Goal: Transaction & Acquisition: Download file/media

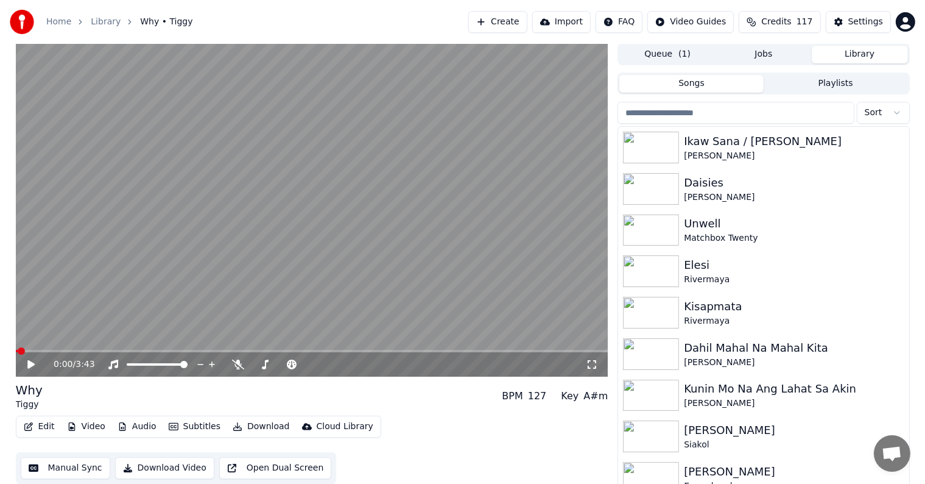
scroll to position [31, 0]
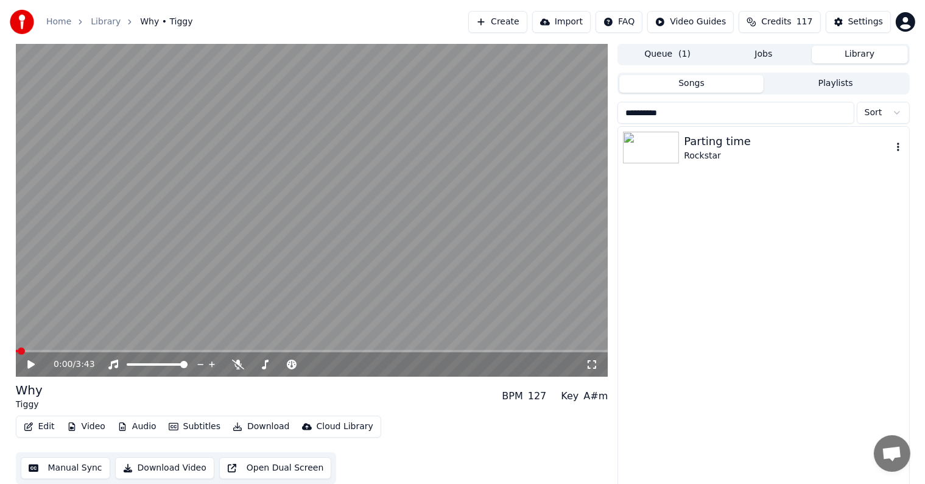
type input "**********"
click at [711, 150] on div "Rockstar" at bounding box center [788, 156] width 208 height 12
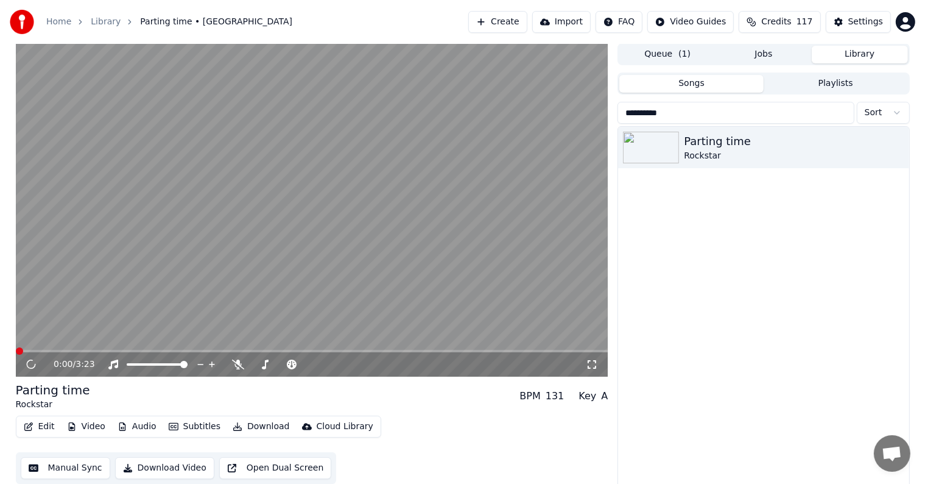
click at [98, 426] on button "Video" at bounding box center [86, 426] width 48 height 17
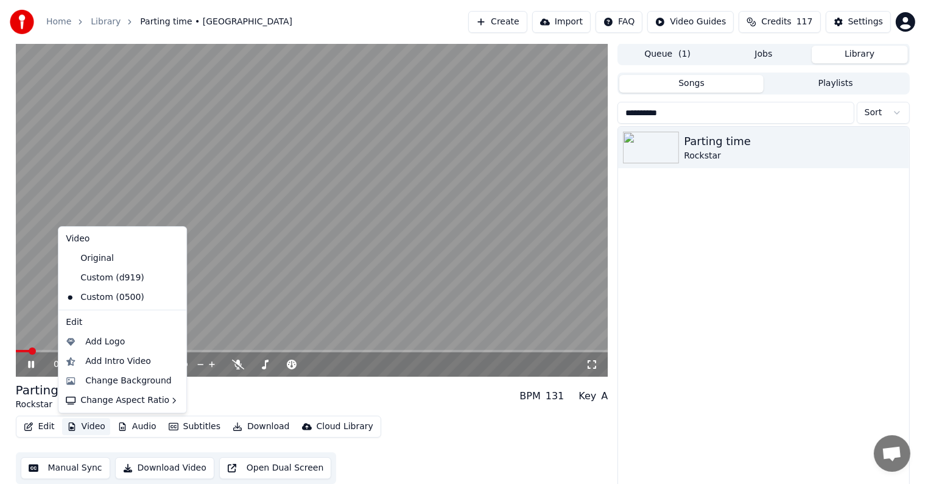
click at [426, 172] on video at bounding box center [312, 209] width 593 height 333
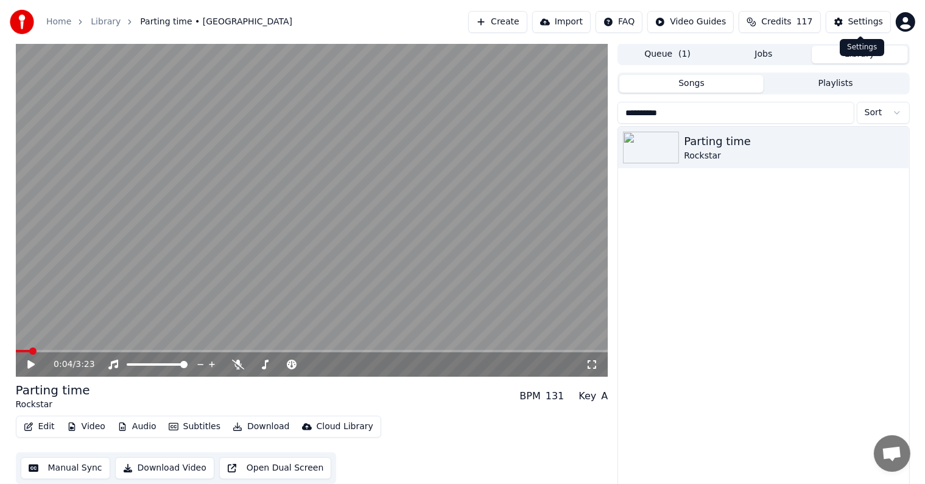
click at [850, 19] on button "Settings" at bounding box center [858, 22] width 65 height 22
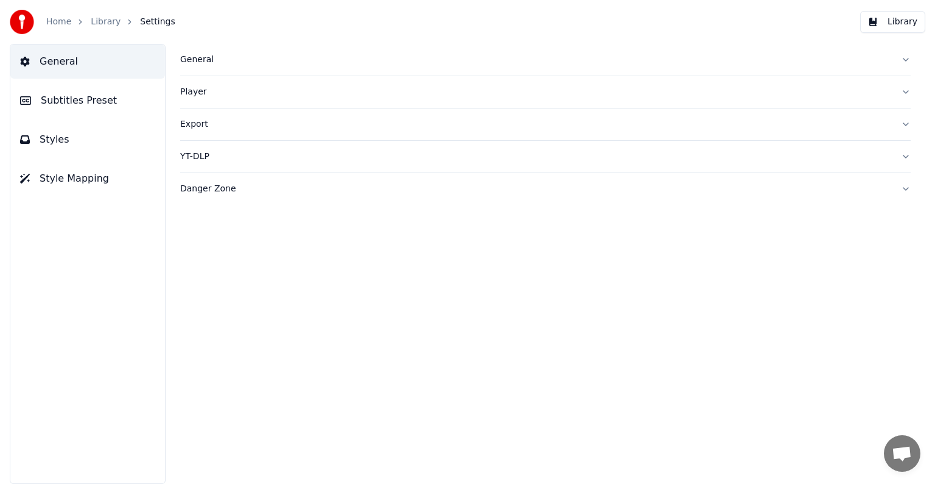
click at [66, 95] on span "Subtitles Preset" at bounding box center [79, 100] width 76 height 15
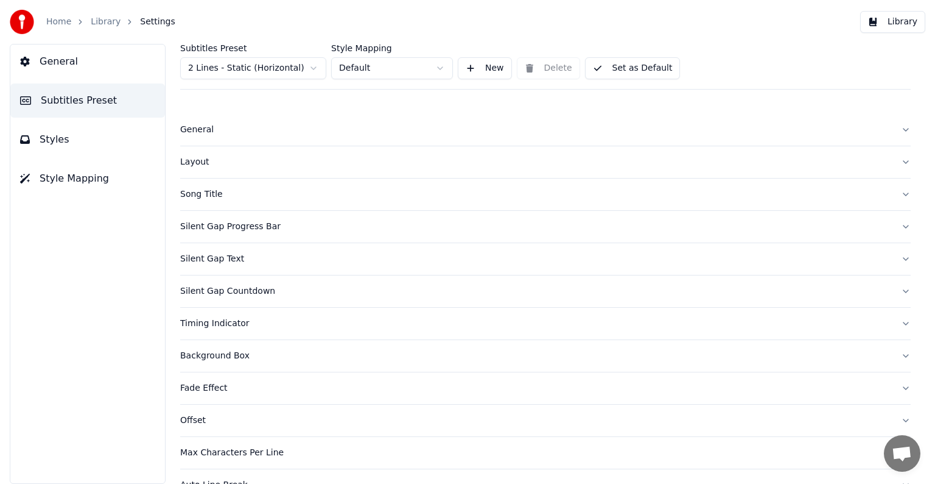
click at [236, 68] on html "Home Library Settings Library General Subtitles Preset Styles Style Mapping Sub…" at bounding box center [467, 242] width 935 height 484
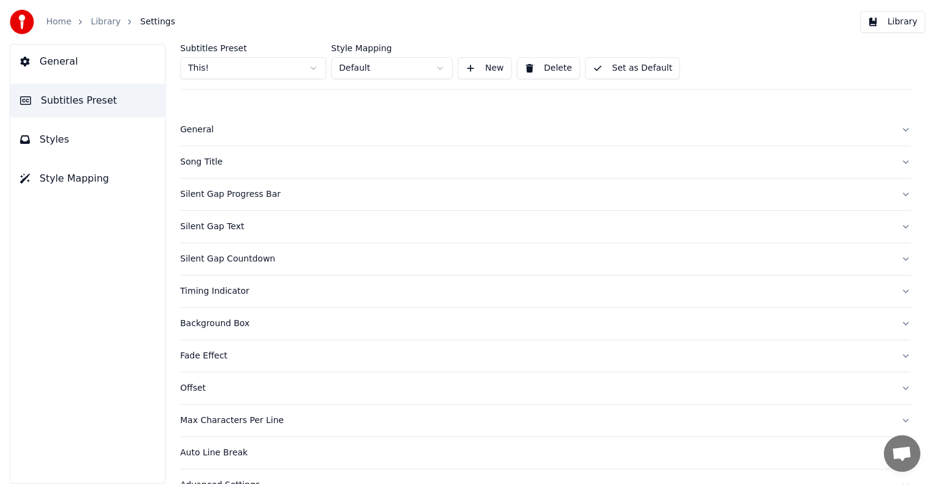
click at [211, 161] on div "Song Title" at bounding box center [535, 162] width 711 height 12
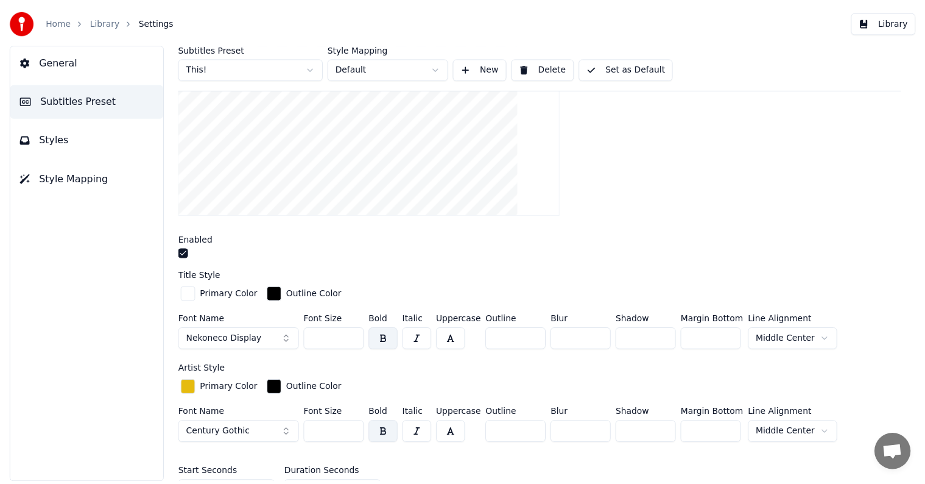
scroll to position [304, 0]
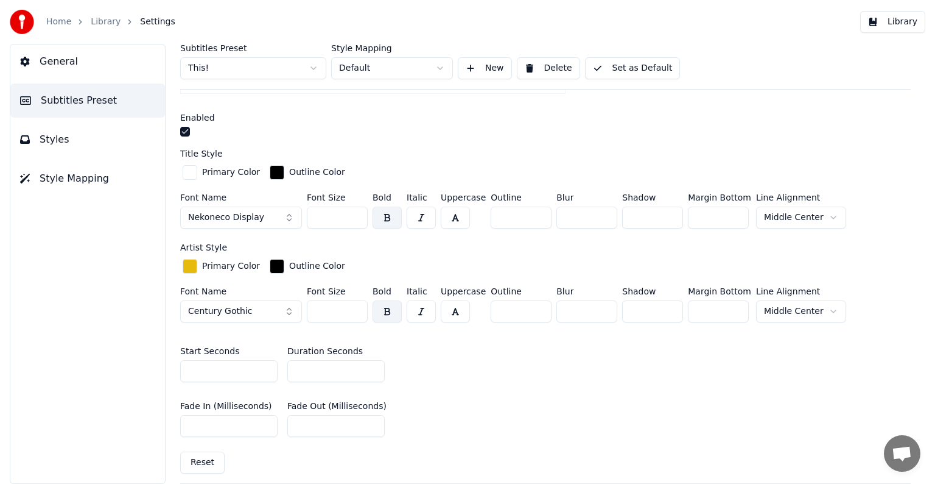
type input "**"
click at [373, 364] on input "**" at bounding box center [335, 371] width 97 height 22
click at [638, 66] on button "Set as Default" at bounding box center [633, 68] width 96 height 22
click at [97, 19] on link "Library" at bounding box center [106, 22] width 30 height 12
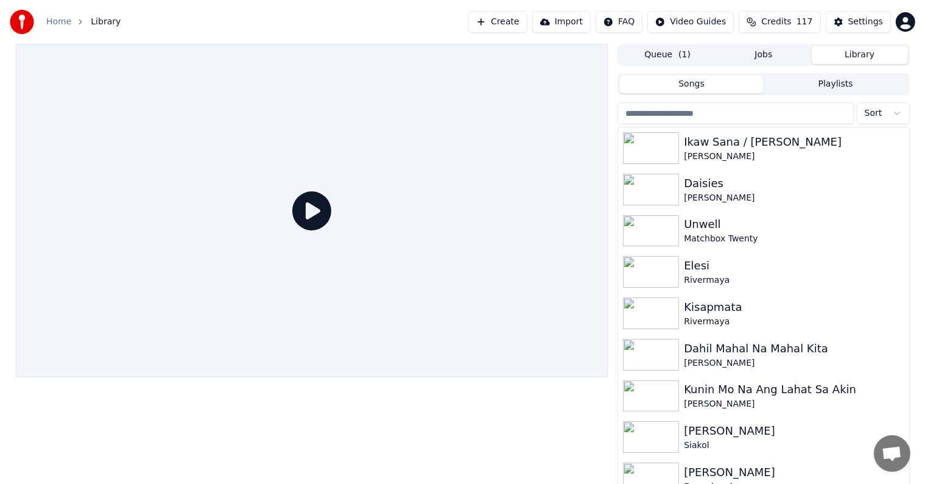
click at [772, 108] on input "search" at bounding box center [735, 113] width 236 height 22
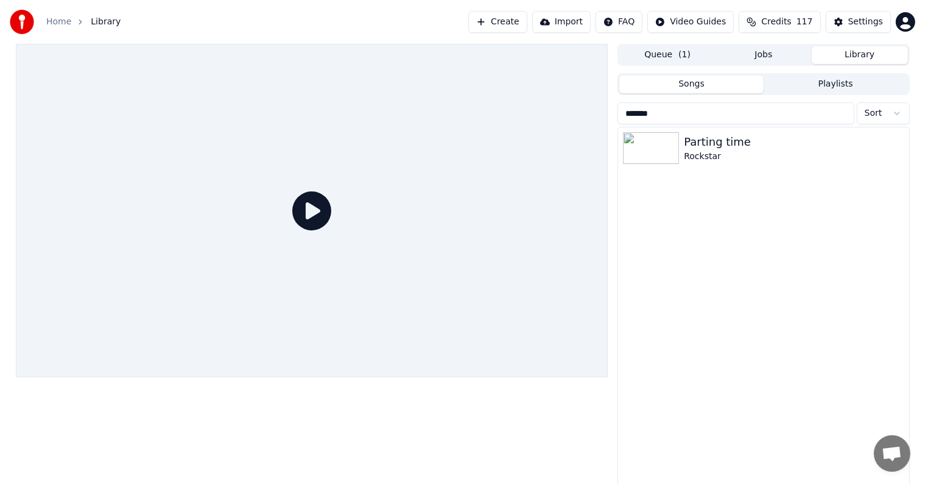
type input "*******"
click at [755, 142] on div "Parting time" at bounding box center [788, 141] width 208 height 17
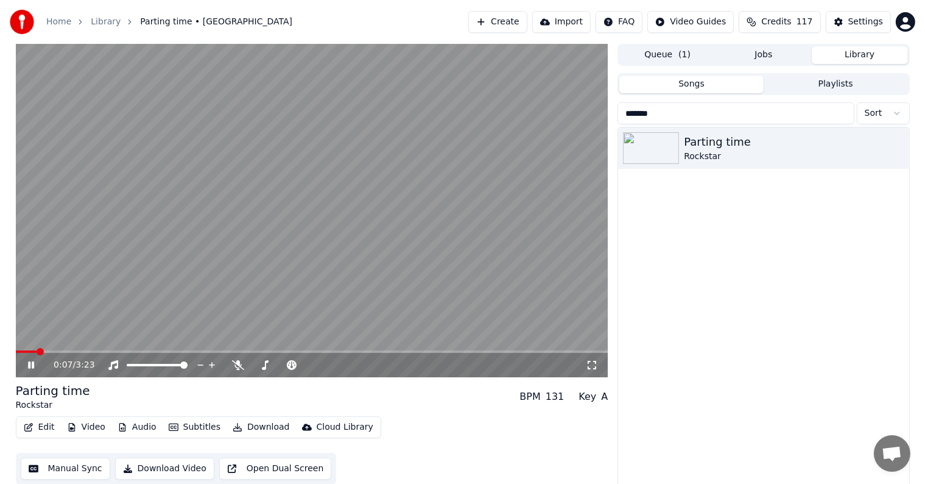
click at [93, 435] on div "Edit Video Audio Subtitles Download Cloud Library" at bounding box center [198, 427] width 365 height 22
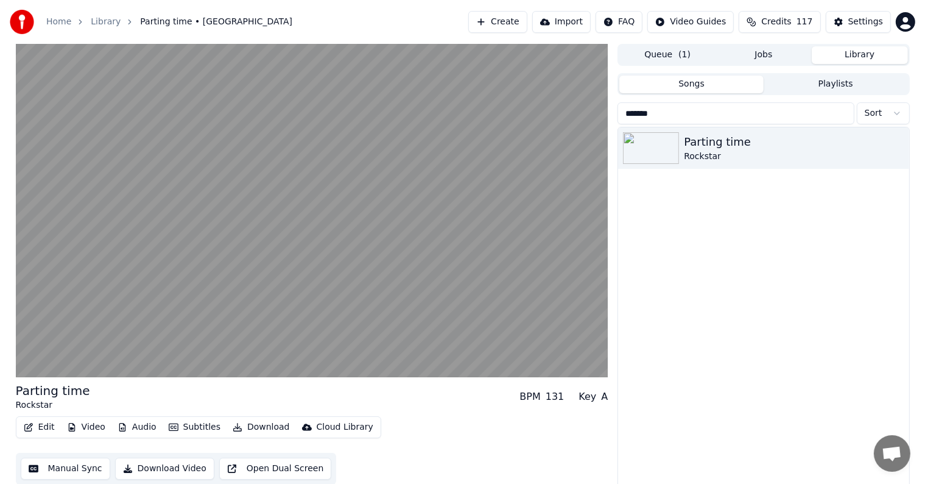
click at [92, 429] on button "Video" at bounding box center [86, 426] width 48 height 17
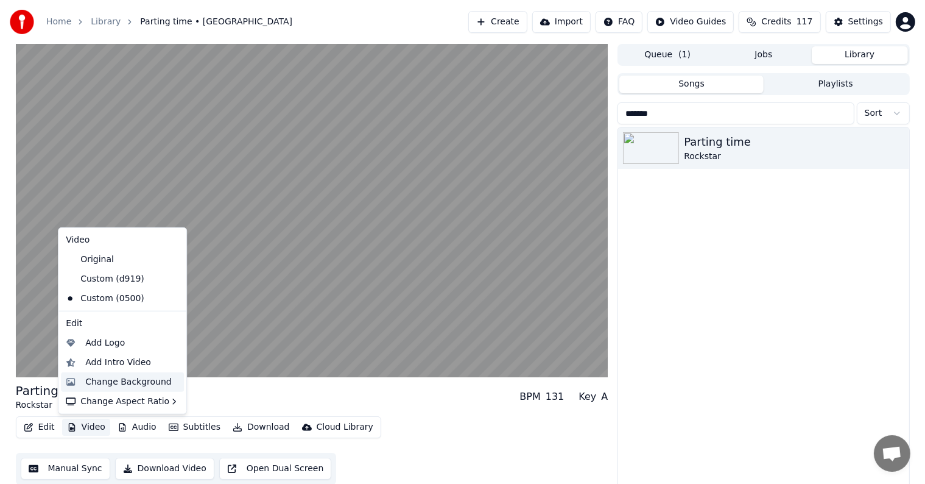
click at [112, 381] on div "Change Background" at bounding box center [128, 382] width 86 height 12
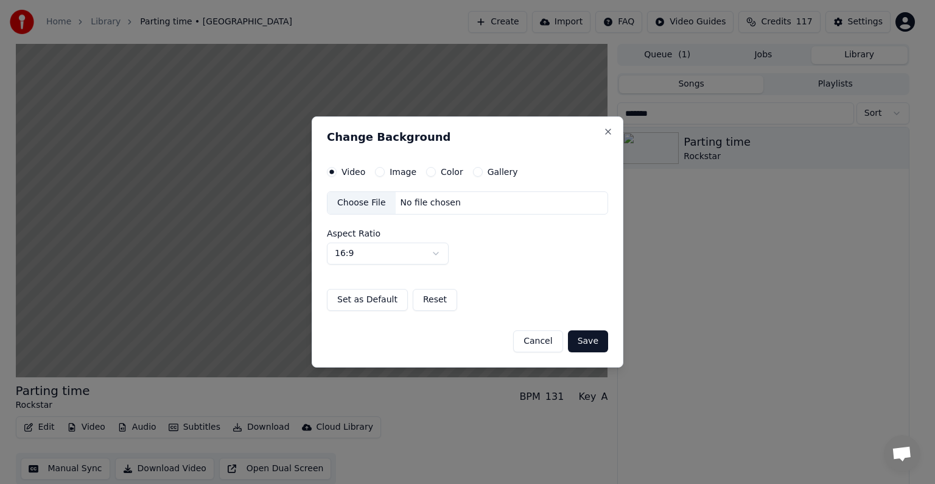
click at [384, 171] on div "Image" at bounding box center [395, 172] width 41 height 10
click at [381, 172] on button "Image" at bounding box center [380, 172] width 10 height 10
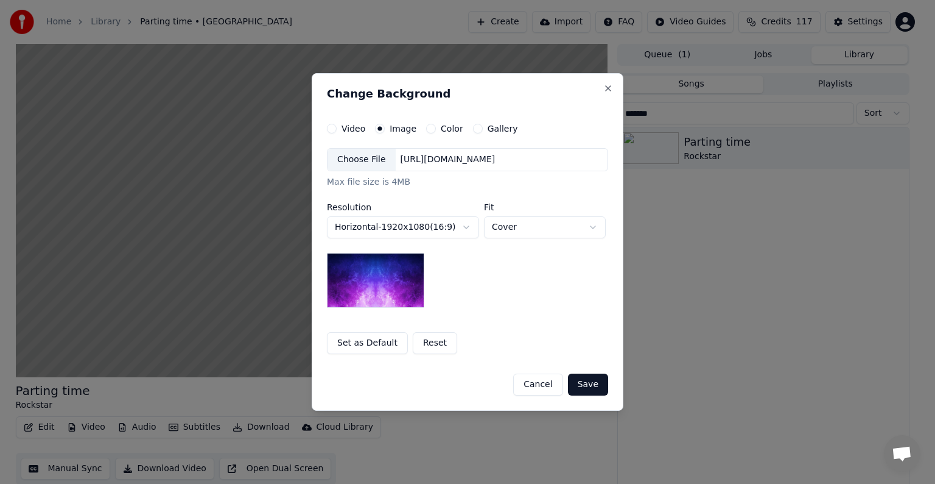
click at [350, 166] on div "Choose File" at bounding box center [362, 160] width 68 height 22
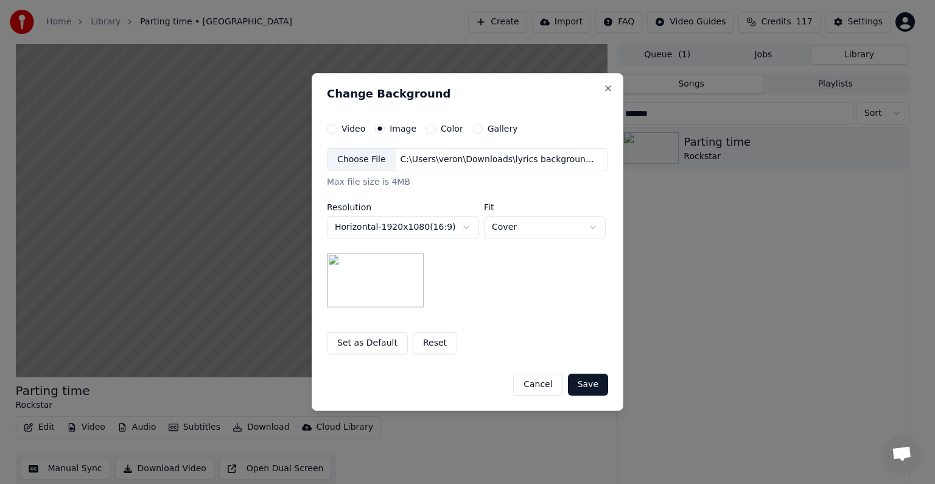
click at [592, 385] on button "Save" at bounding box center [588, 384] width 40 height 22
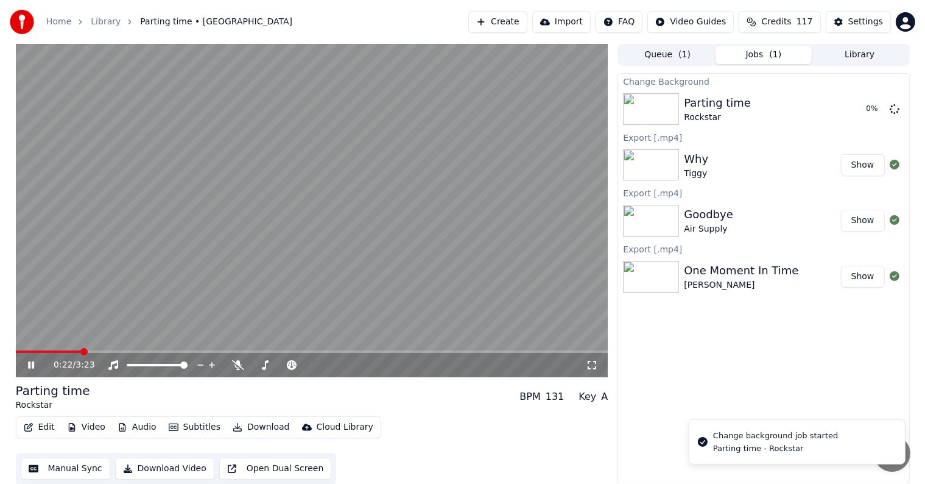
click at [32, 363] on icon at bounding box center [31, 364] width 6 height 7
click at [864, 111] on button "Play" at bounding box center [865, 109] width 38 height 22
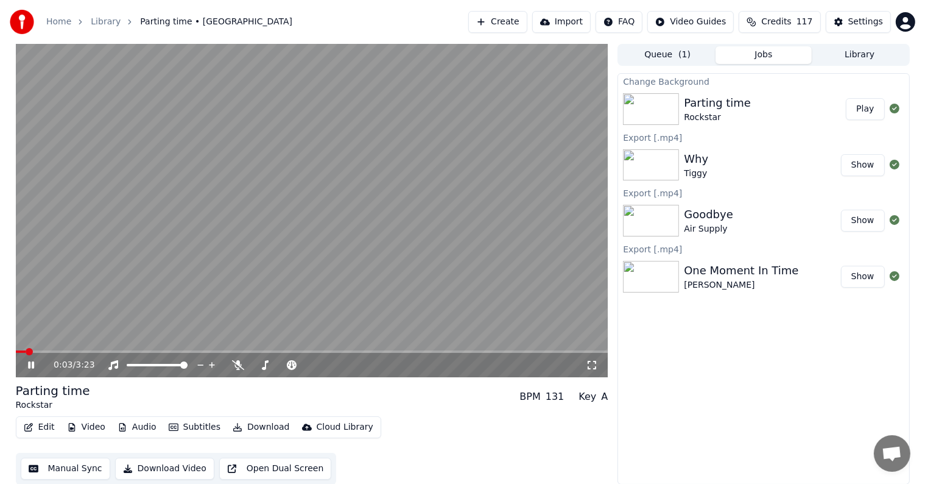
drag, startPoint x: 48, startPoint y: 349, endPoint x: 59, endPoint y: 350, distance: 11.0
click at [49, 349] on video at bounding box center [312, 210] width 593 height 333
click at [61, 353] on div "0:03 / 3:23" at bounding box center [312, 365] width 593 height 24
click at [65, 353] on span at bounding box center [312, 351] width 593 height 2
click at [82, 351] on span at bounding box center [312, 351] width 593 height 2
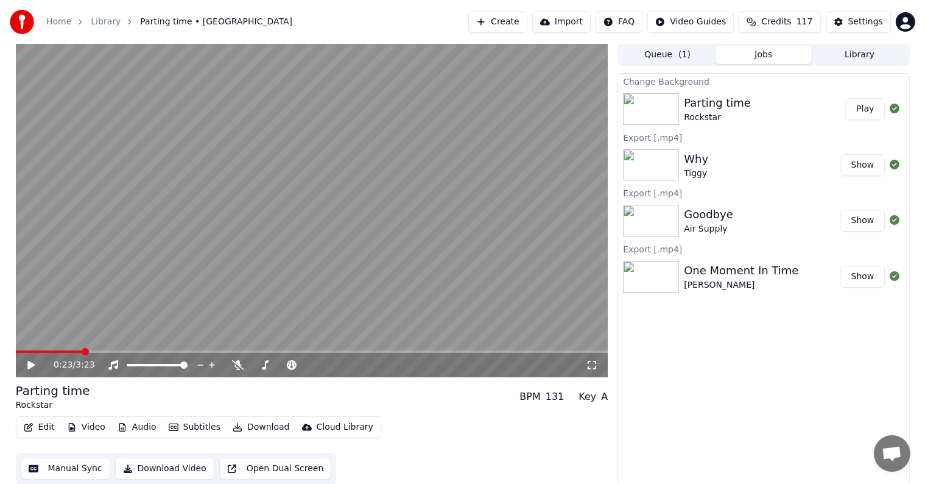
click at [97, 350] on span at bounding box center [312, 351] width 593 height 2
drag, startPoint x: 118, startPoint y: 353, endPoint x: 147, endPoint y: 356, distance: 29.4
click at [122, 353] on div "0:28 / 3:23" at bounding box center [312, 365] width 593 height 24
click at [149, 356] on div "0:28 / 3:23" at bounding box center [312, 365] width 593 height 24
drag, startPoint x: 163, startPoint y: 357, endPoint x: 170, endPoint y: 356, distance: 7.4
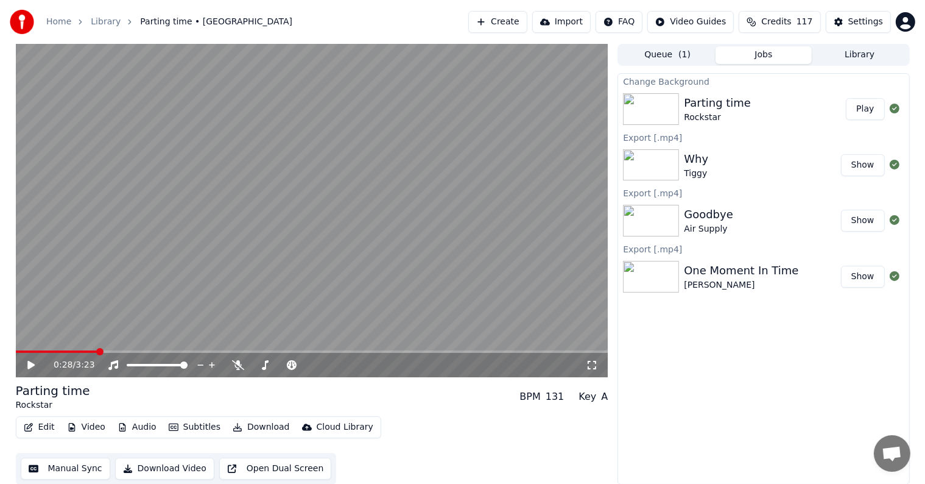
click at [163, 357] on div "0:28 / 3:23" at bounding box center [312, 365] width 593 height 24
drag, startPoint x: 156, startPoint y: 350, endPoint x: 173, endPoint y: 349, distance: 16.5
click at [161, 349] on video at bounding box center [312, 210] width 593 height 333
click at [174, 349] on video at bounding box center [312, 210] width 593 height 333
click at [118, 349] on video at bounding box center [312, 210] width 593 height 333
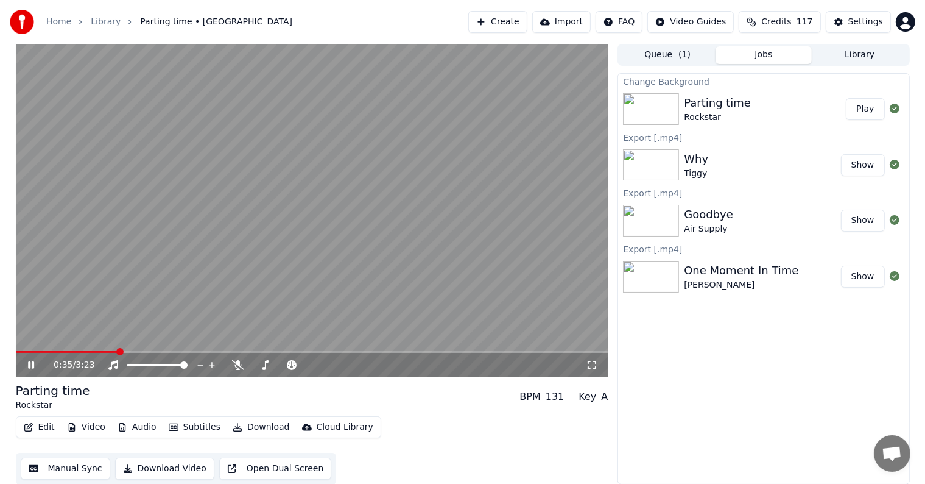
click at [125, 353] on span at bounding box center [312, 351] width 593 height 2
click at [132, 353] on span at bounding box center [128, 351] width 7 height 7
click at [152, 353] on div "0:38 / 3:23" at bounding box center [312, 365] width 593 height 24
drag, startPoint x: 161, startPoint y: 353, endPoint x: 167, endPoint y: 352, distance: 6.2
click at [163, 353] on div "0:42 / 3:23" at bounding box center [312, 365] width 593 height 24
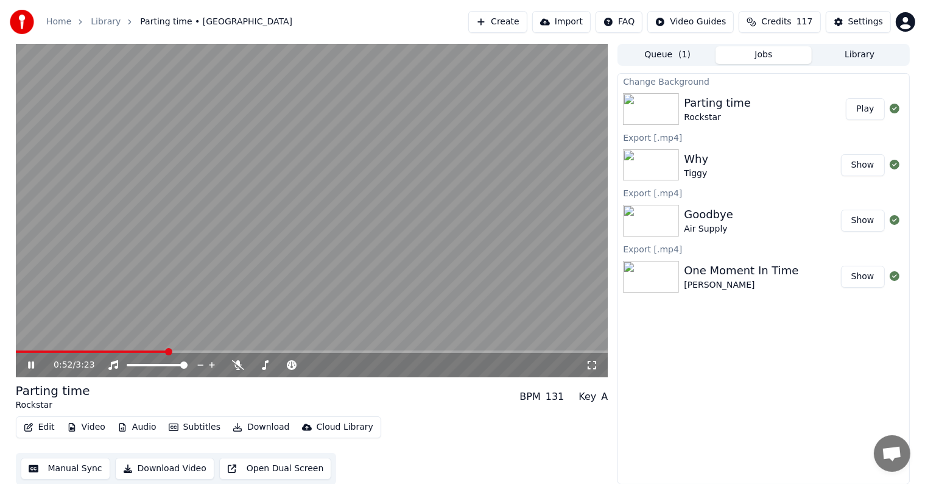
click at [170, 351] on span at bounding box center [312, 351] width 593 height 2
click at [175, 351] on span at bounding box center [171, 351] width 7 height 7
click at [192, 352] on span at bounding box center [312, 351] width 593 height 2
click at [205, 351] on span at bounding box center [312, 351] width 593 height 2
click at [217, 351] on span at bounding box center [312, 351] width 593 height 2
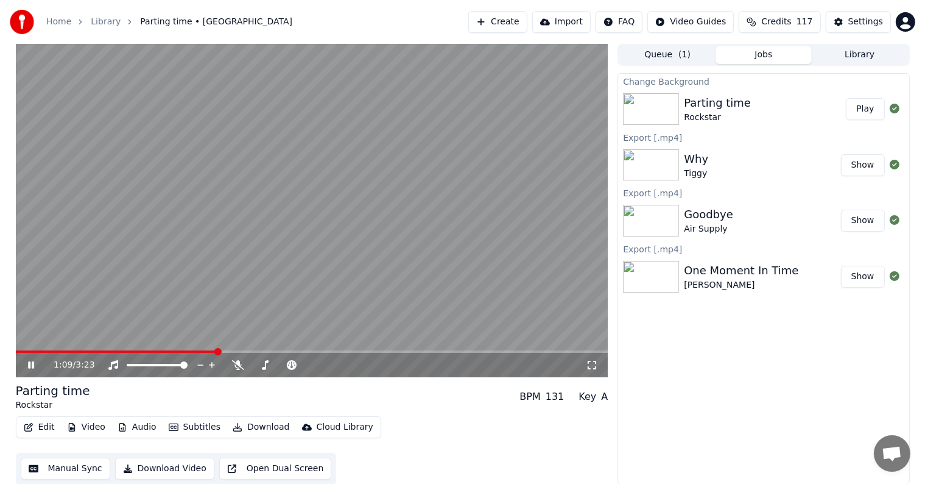
click at [235, 351] on span at bounding box center [312, 351] width 593 height 2
click at [253, 351] on span at bounding box center [312, 351] width 593 height 2
click at [272, 353] on span at bounding box center [312, 351] width 593 height 2
drag, startPoint x: 284, startPoint y: 353, endPoint x: 299, endPoint y: 353, distance: 15.2
click at [288, 353] on div "1:28 / 3:23" at bounding box center [312, 365] width 593 height 24
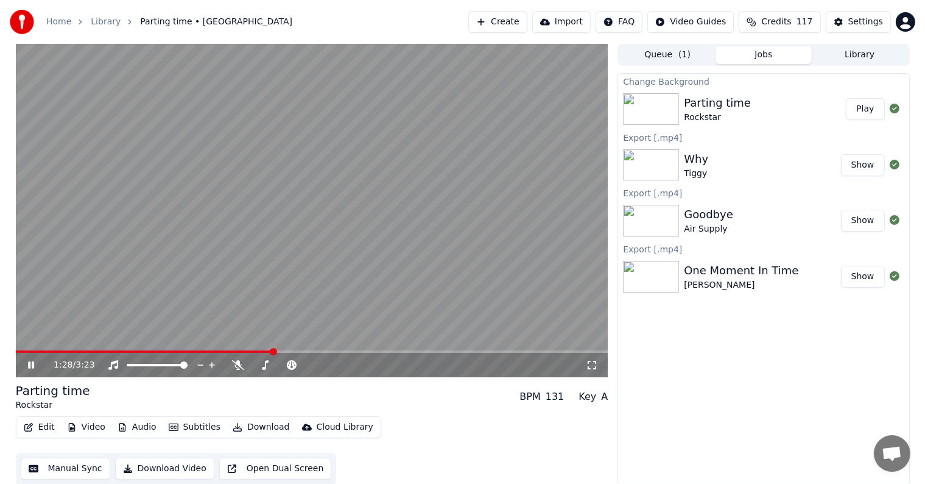
drag, startPoint x: 299, startPoint y: 353, endPoint x: 321, endPoint y: 356, distance: 22.1
click at [303, 354] on div "1:28 / 3:23" at bounding box center [312, 365] width 593 height 24
click at [321, 356] on div "1:28 / 3:23" at bounding box center [312, 365] width 593 height 24
drag, startPoint x: 311, startPoint y: 348, endPoint x: 321, endPoint y: 352, distance: 10.4
click at [315, 350] on video at bounding box center [312, 210] width 593 height 333
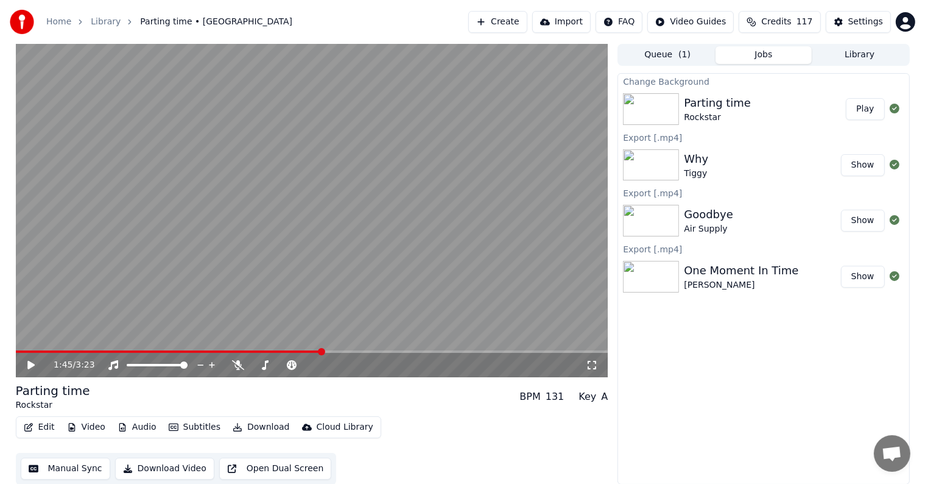
click at [323, 351] on span at bounding box center [312, 351] width 593 height 2
drag, startPoint x: 341, startPoint y: 348, endPoint x: 358, endPoint y: 350, distance: 17.1
click at [343, 348] on video at bounding box center [312, 210] width 593 height 333
click at [358, 350] on div "1:45 / 3:23" at bounding box center [312, 210] width 593 height 333
click at [363, 351] on span at bounding box center [312, 351] width 593 height 2
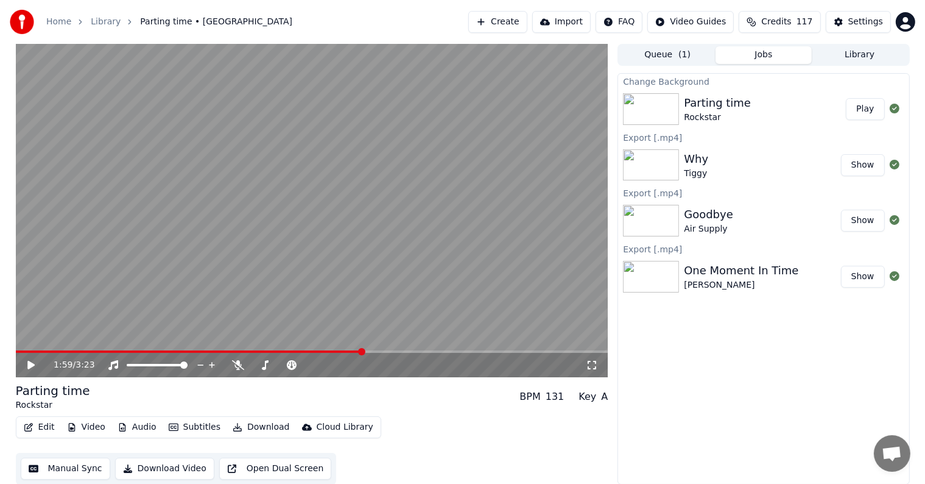
click at [382, 353] on span at bounding box center [312, 351] width 593 height 2
drag, startPoint x: 401, startPoint y: 356, endPoint x: 426, endPoint y: 354, distance: 24.4
click at [409, 356] on div "2:06 / 3:23" at bounding box center [312, 365] width 593 height 24
click at [427, 353] on span at bounding box center [312, 351] width 593 height 2
click at [452, 350] on span at bounding box center [312, 351] width 593 height 2
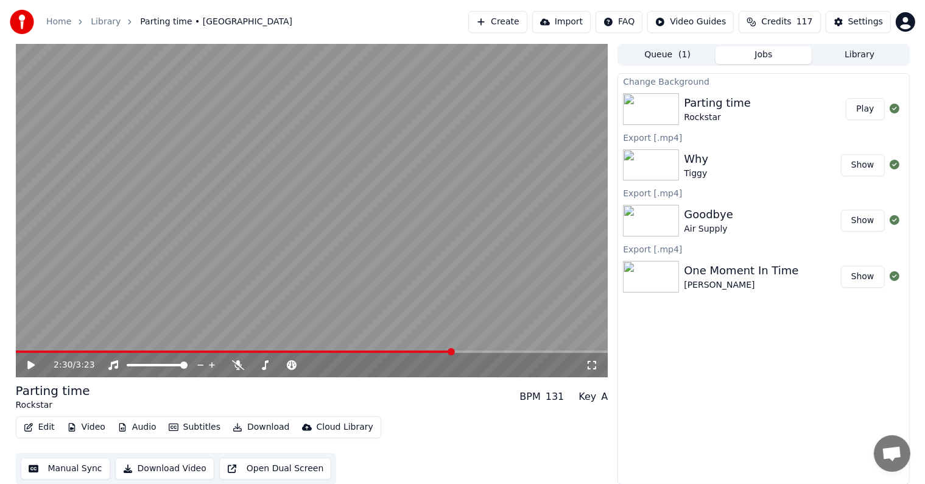
drag, startPoint x: 465, startPoint y: 349, endPoint x: 492, endPoint y: 350, distance: 26.8
click at [473, 349] on video at bounding box center [312, 210] width 593 height 333
click at [493, 350] on span at bounding box center [312, 351] width 593 height 2
click at [530, 351] on span at bounding box center [312, 351] width 593 height 2
click at [545, 353] on div "2:56 / 3:23" at bounding box center [312, 365] width 593 height 24
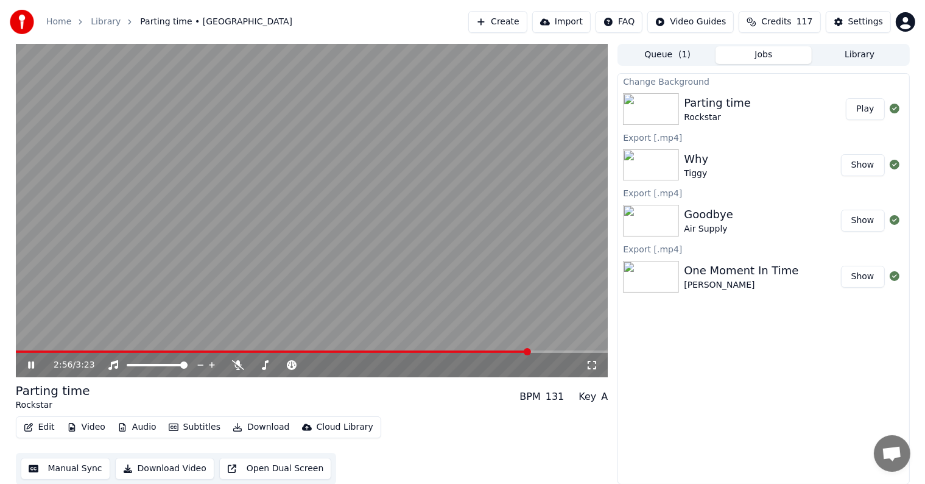
click at [574, 353] on div "2:56 / 3:23" at bounding box center [312, 365] width 593 height 24
click at [579, 351] on span at bounding box center [312, 351] width 593 height 2
click at [248, 423] on button "Download" at bounding box center [261, 426] width 67 height 17
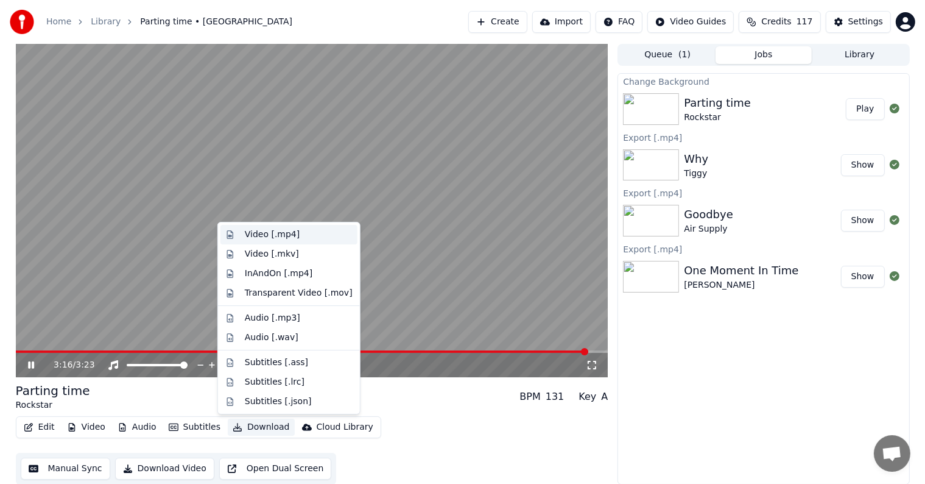
click at [265, 234] on div "Video [.mp4]" at bounding box center [272, 234] width 55 height 12
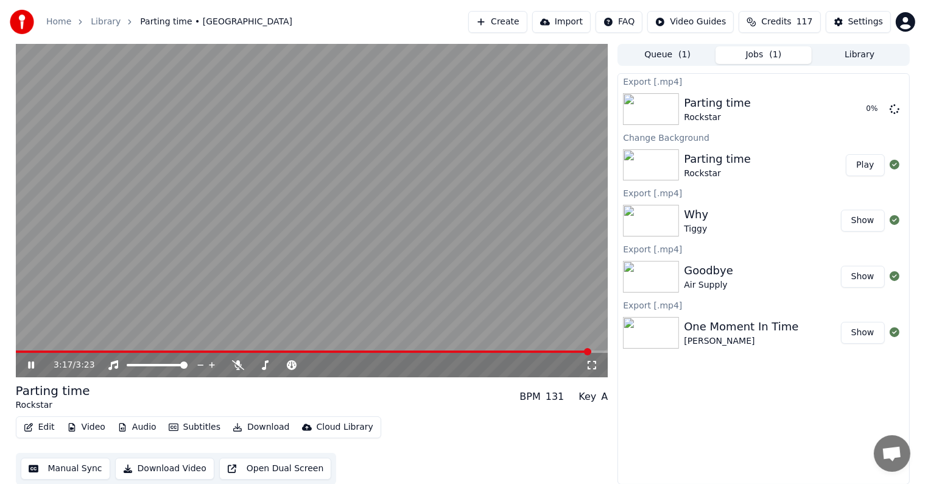
click at [29, 363] on icon at bounding box center [31, 364] width 6 height 7
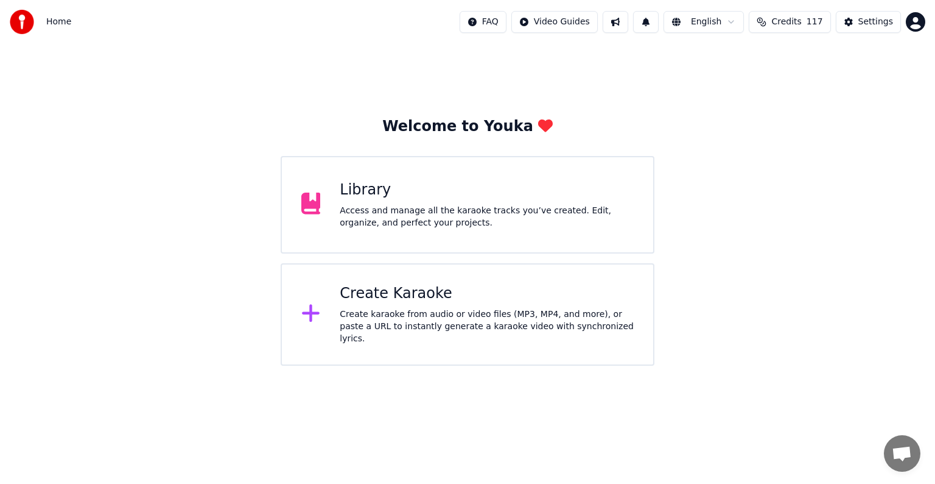
click at [544, 200] on div "Library Access and manage all the karaoke tracks you’ve created. Edit, organize…" at bounding box center [487, 204] width 294 height 49
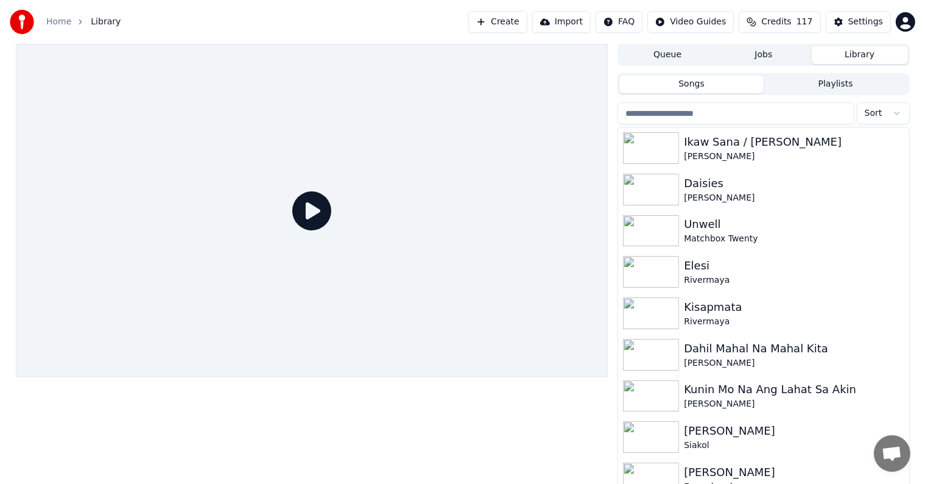
click at [747, 110] on input "search" at bounding box center [735, 113] width 236 height 22
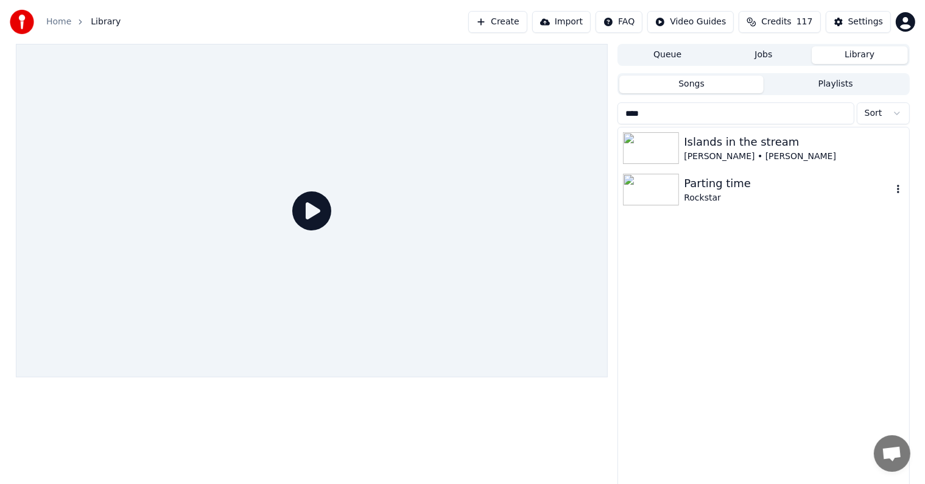
type input "****"
click at [691, 188] on div "Parting time" at bounding box center [788, 183] width 208 height 17
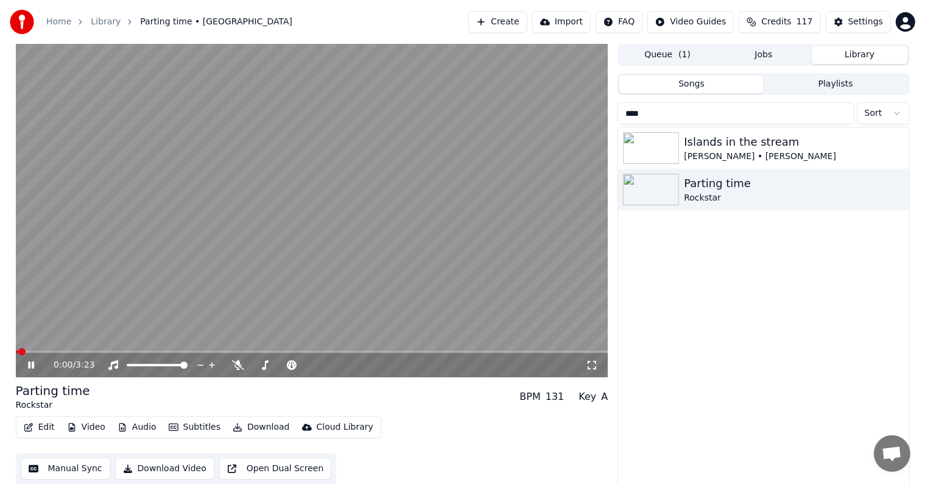
click at [270, 424] on button "Download" at bounding box center [261, 426] width 67 height 17
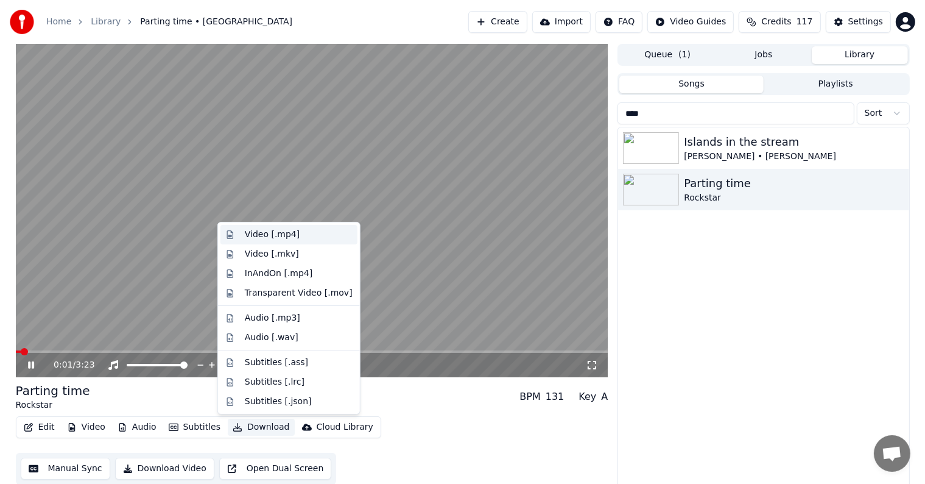
click at [273, 231] on div "Video [.mp4]" at bounding box center [272, 234] width 55 height 12
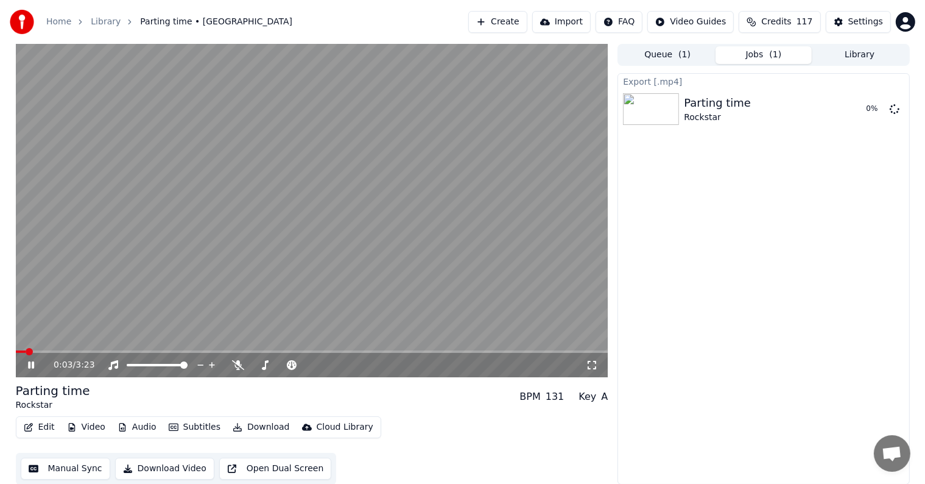
click at [32, 360] on icon at bounding box center [40, 365] width 29 height 10
